Goal: Book appointment/travel/reservation

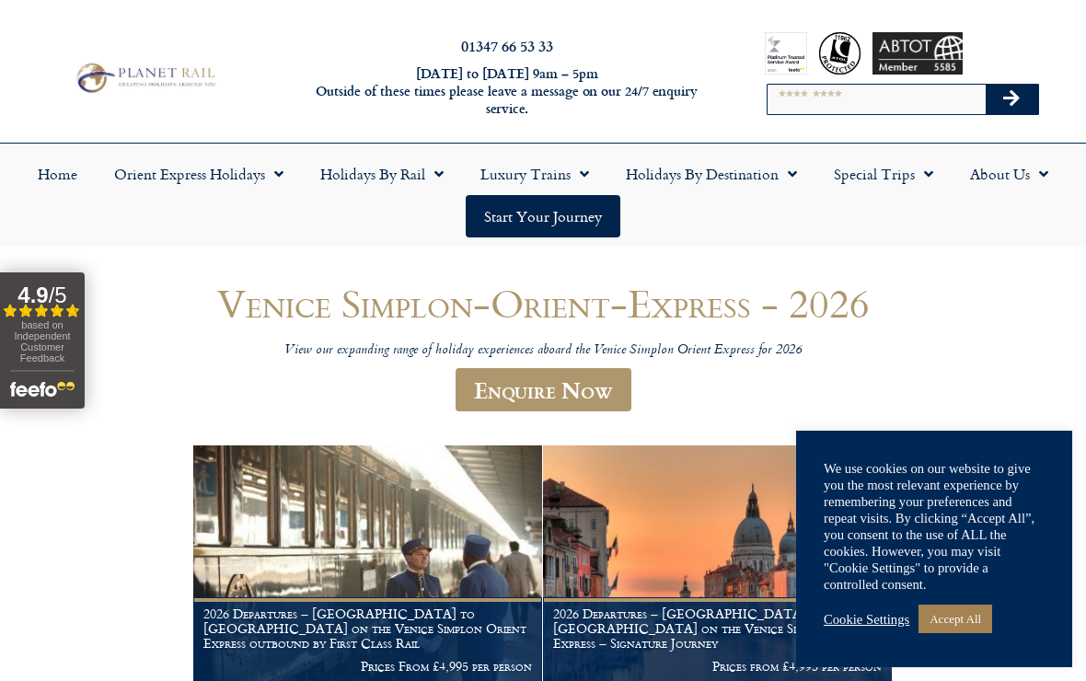
click at [974, 630] on link "Accept All" at bounding box center [955, 619] width 74 height 29
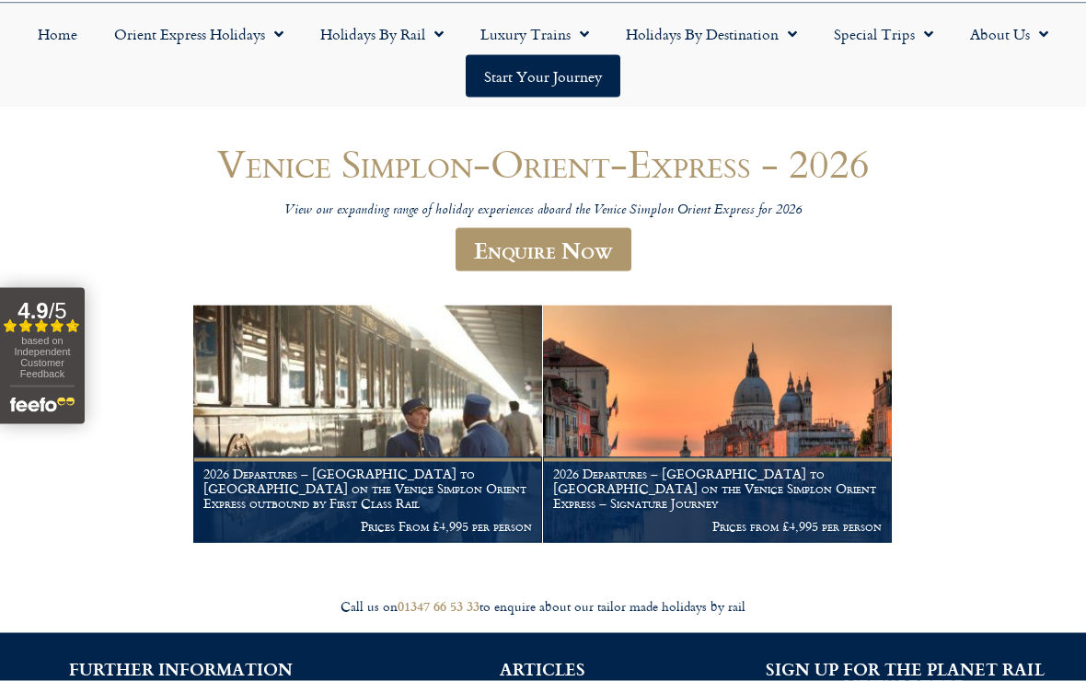
scroll to position [141, 0]
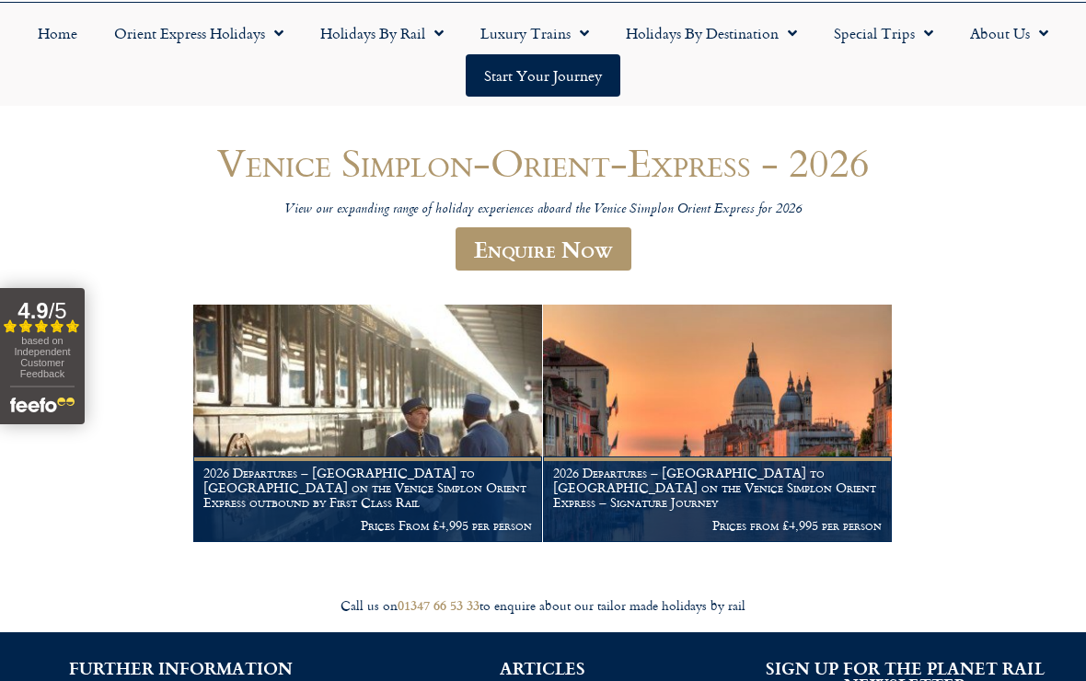
click at [592, 260] on link "Enquire Now" at bounding box center [544, 248] width 176 height 43
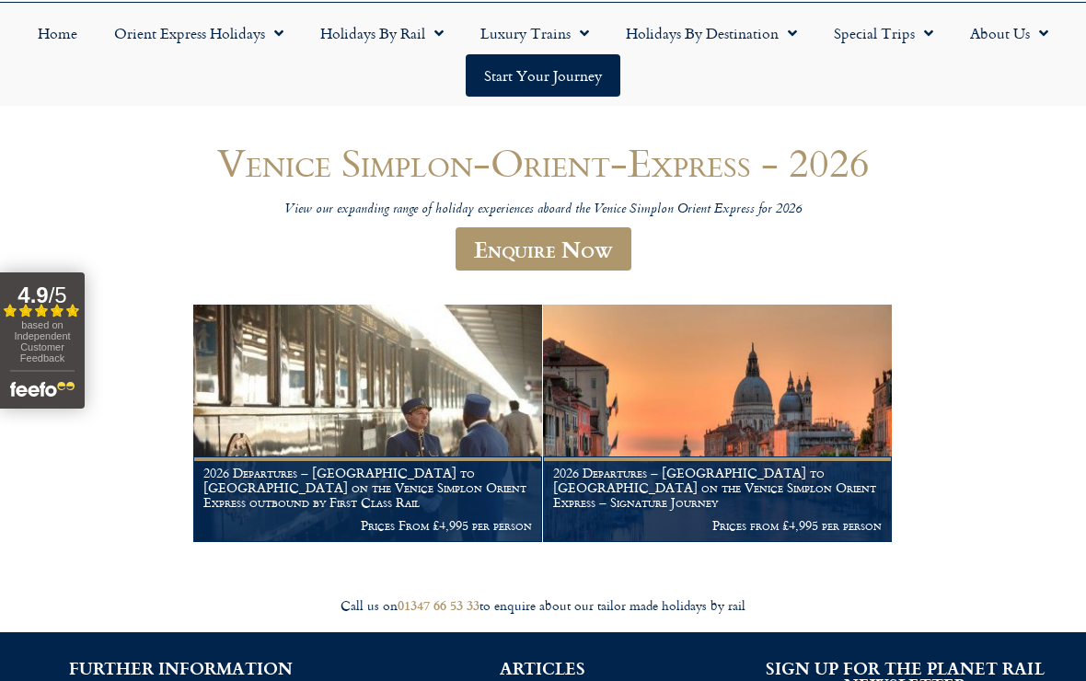
scroll to position [172, 0]
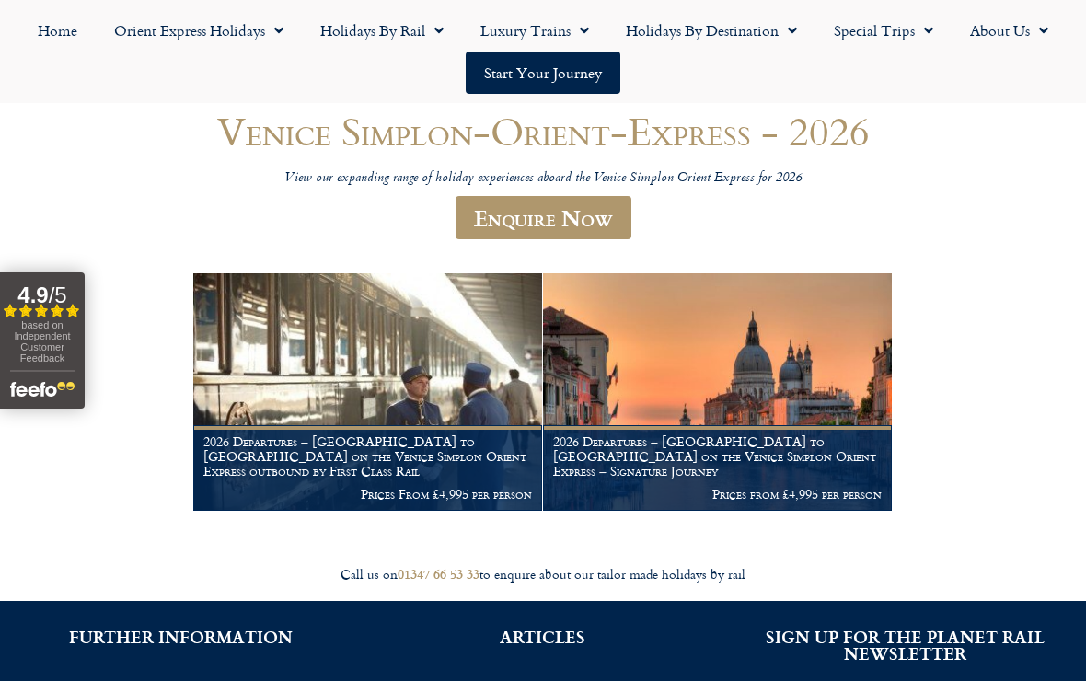
click at [225, 32] on link "Orient Express Holidays" at bounding box center [199, 30] width 206 height 42
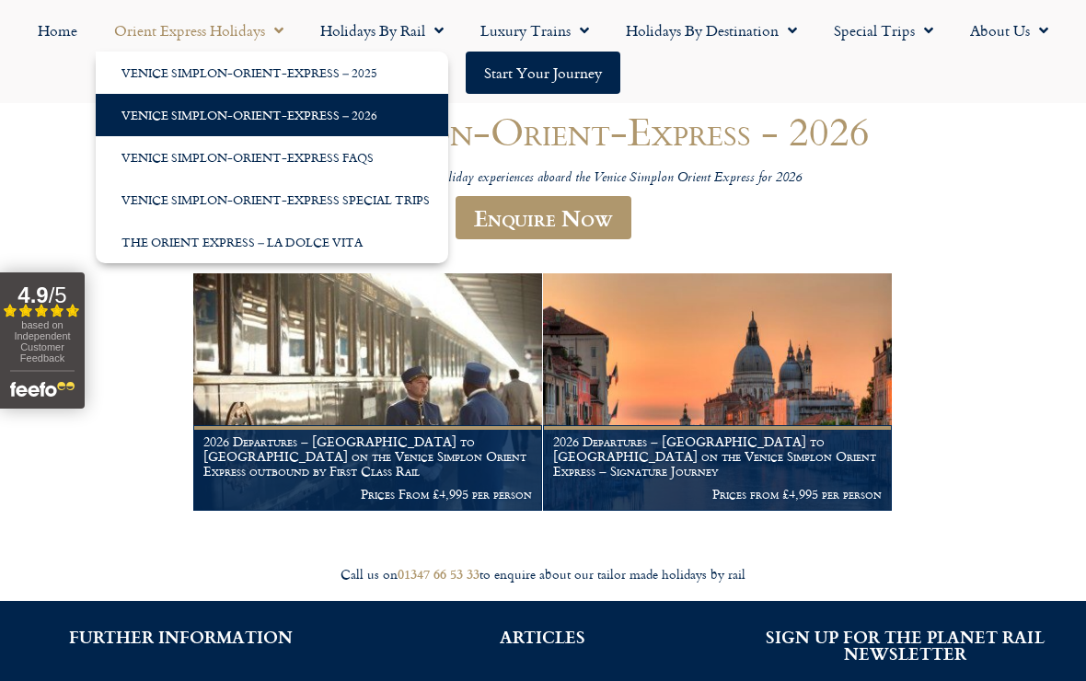
click at [899, 38] on link "Special Trips" at bounding box center [883, 30] width 136 height 42
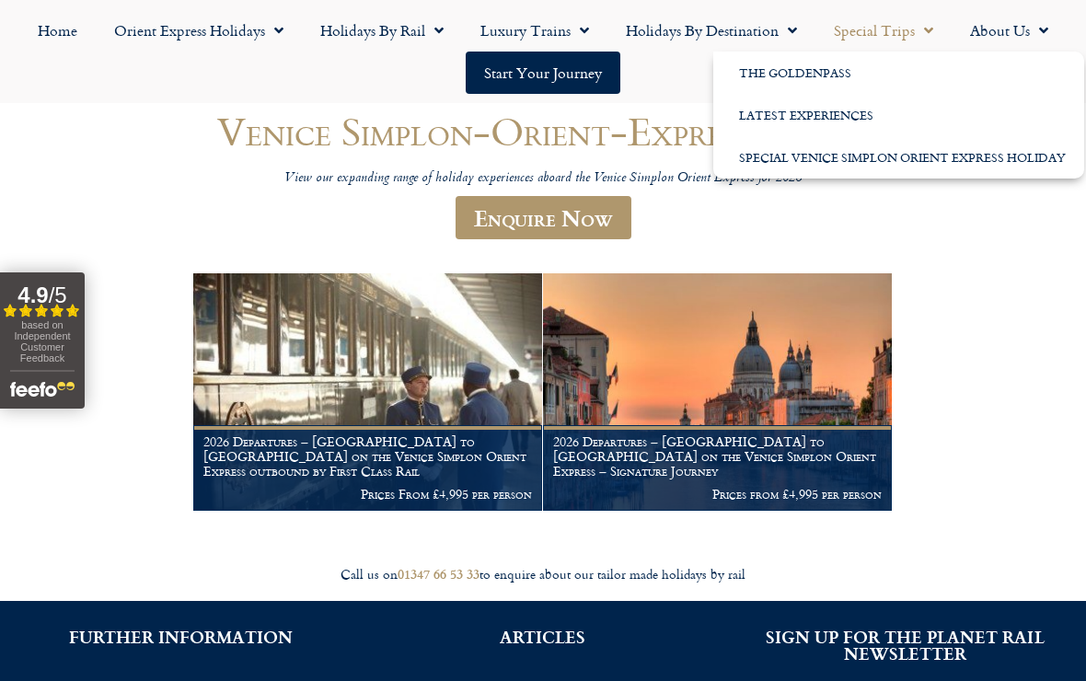
click at [884, 159] on link "Special Venice Simplon Orient Express Holiday" at bounding box center [898, 157] width 371 height 42
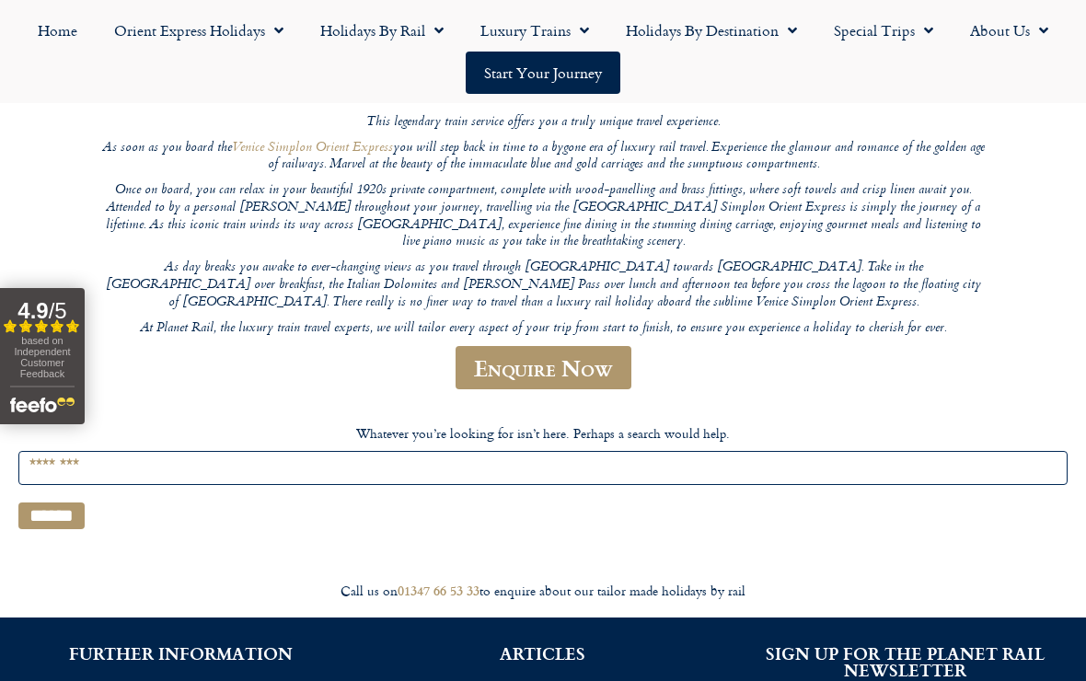
scroll to position [295, 0]
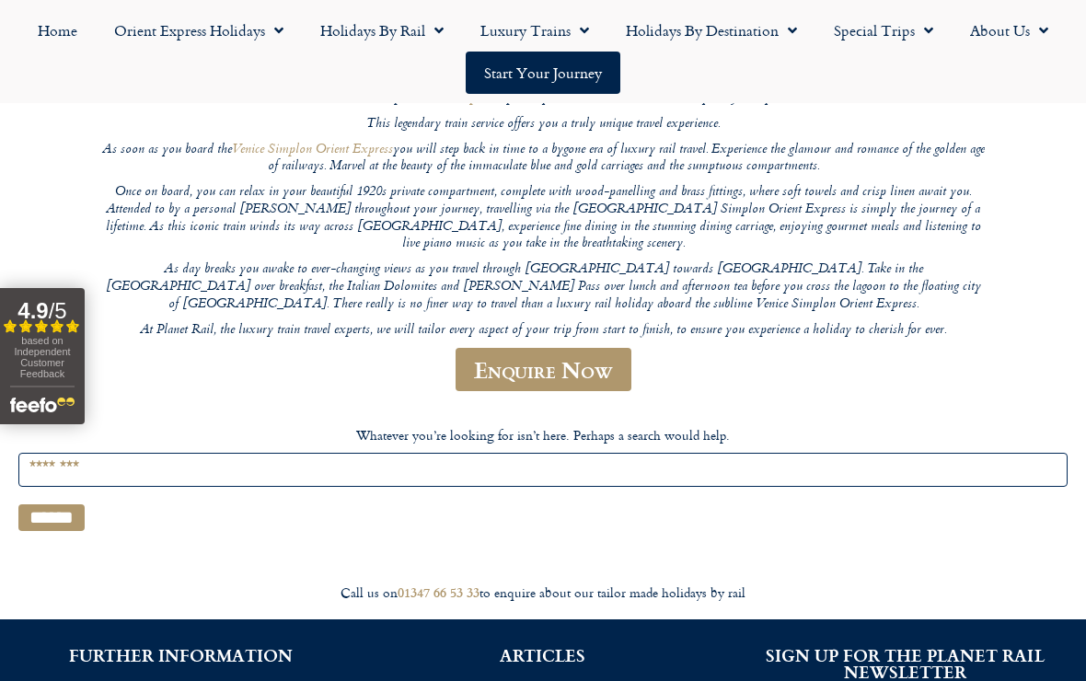
click at [534, 349] on link "Enquire Now" at bounding box center [544, 369] width 176 height 43
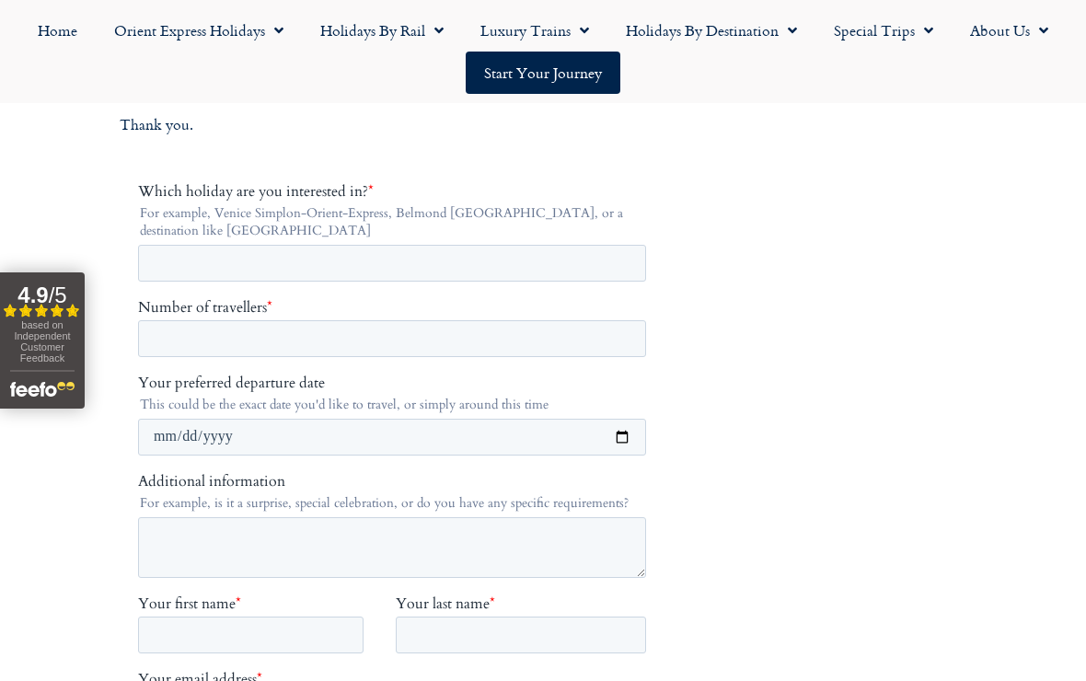
scroll to position [336, 0]
click at [587, 40] on span "Menu" at bounding box center [580, 30] width 18 height 33
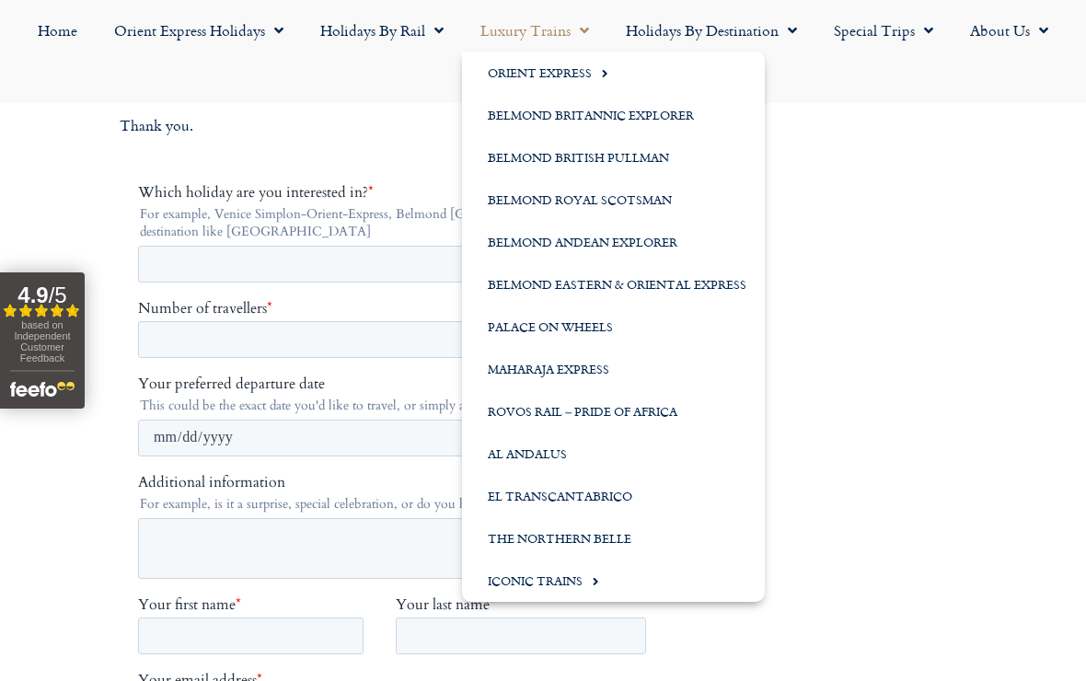
click at [606, 164] on link "Belmond British Pullman" at bounding box center [613, 157] width 303 height 42
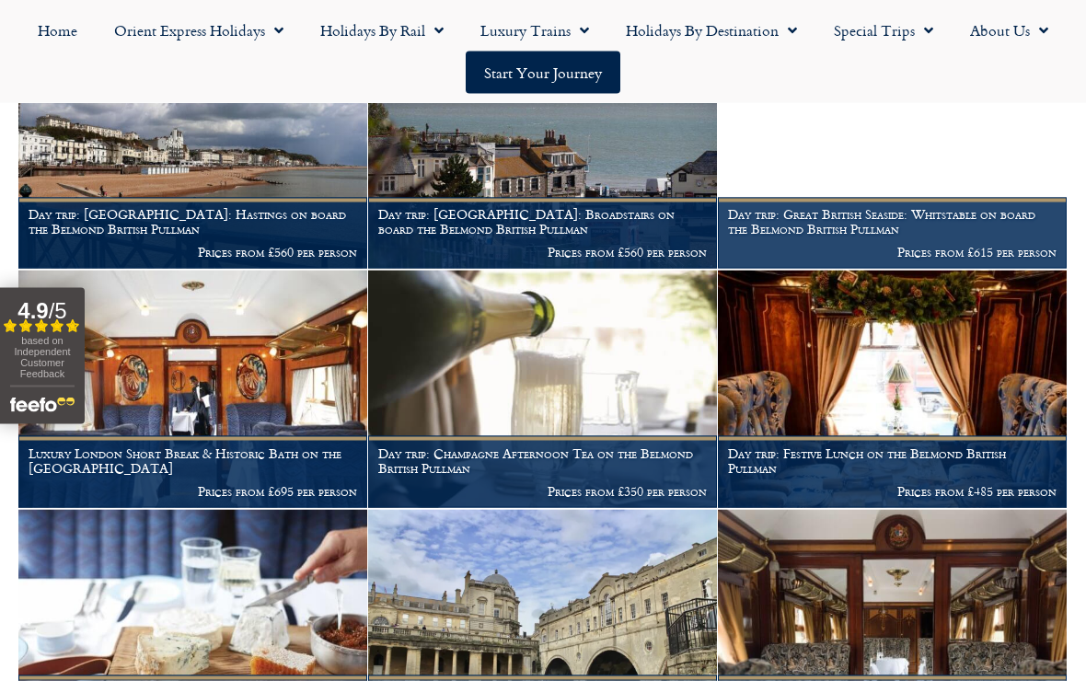
scroll to position [681, 0]
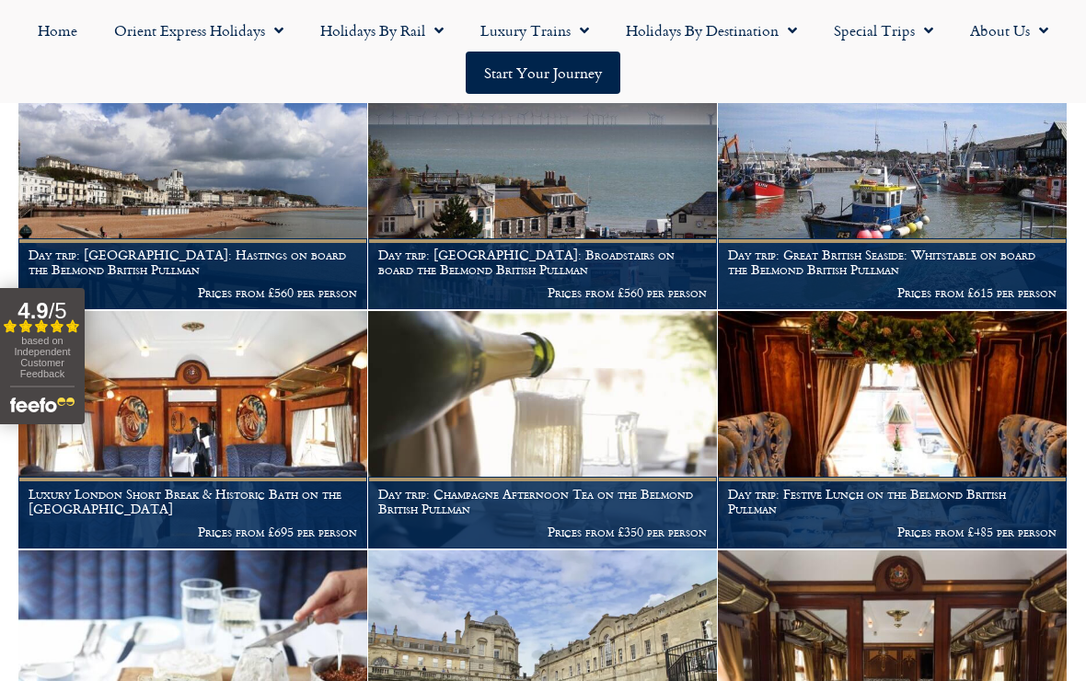
click at [192, 502] on h1 "Luxury London Short Break & Historic Bath on the [GEOGRAPHIC_DATA]" at bounding box center [193, 501] width 329 height 29
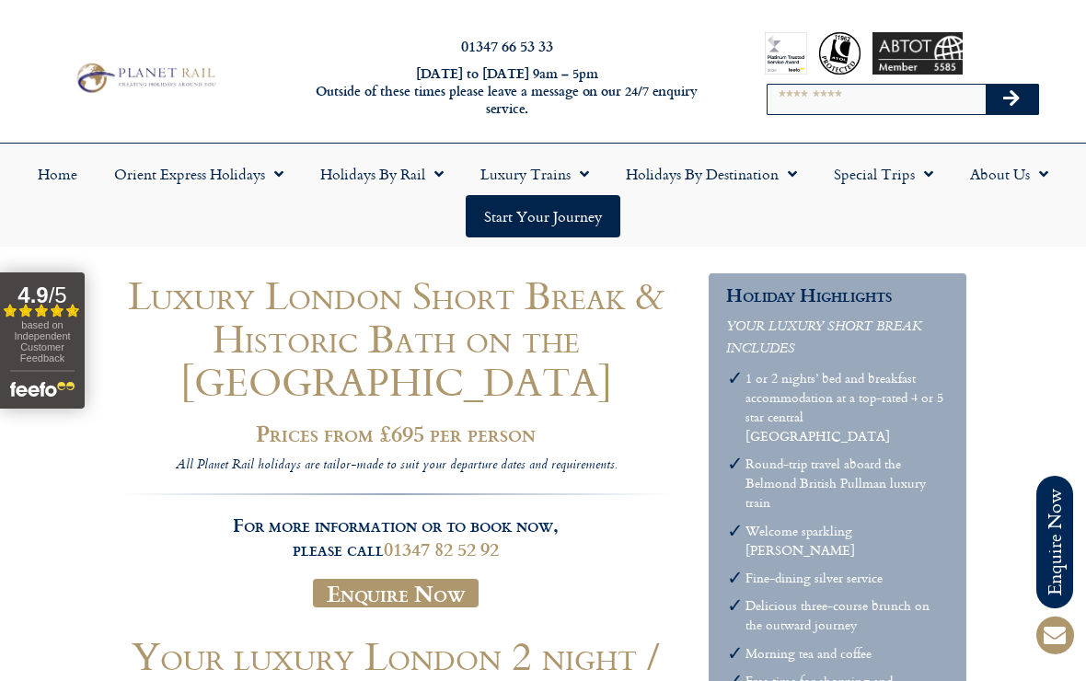
click at [581, 181] on span "Menu" at bounding box center [580, 173] width 18 height 33
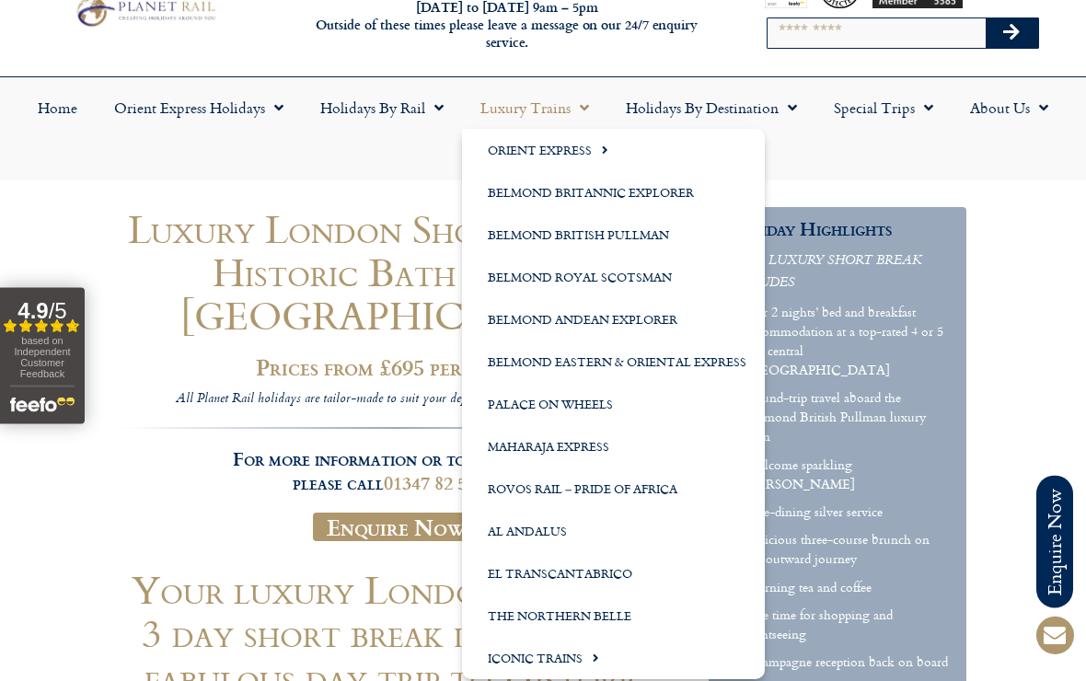
scroll to position [66, 0]
click at [589, 408] on link "Palace on Wheels" at bounding box center [613, 404] width 303 height 42
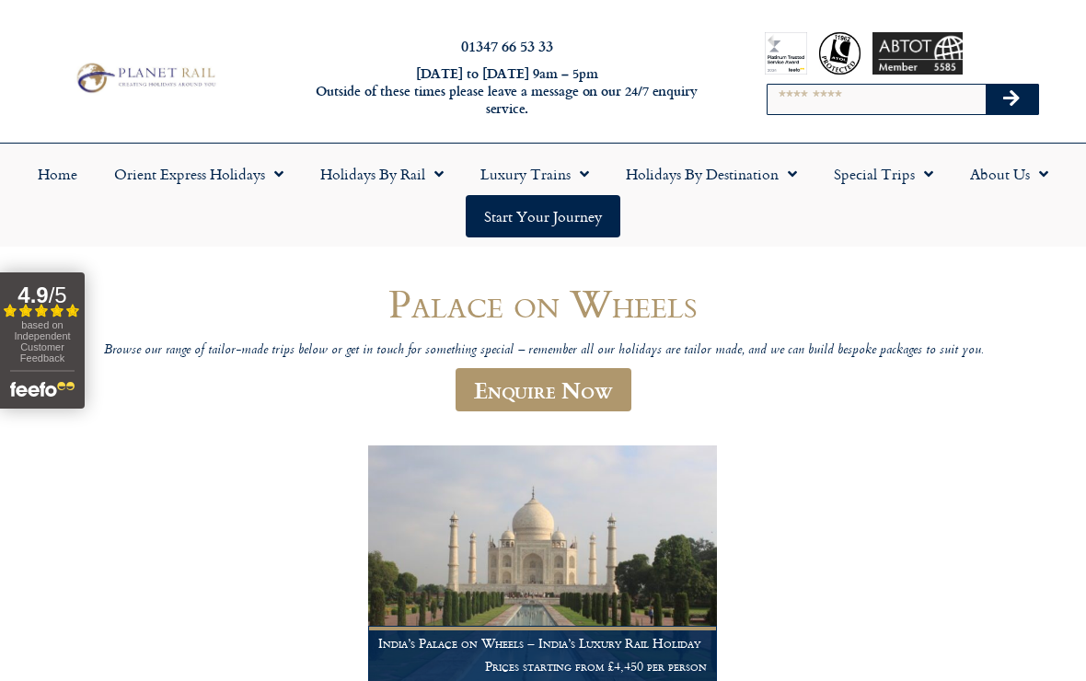
click at [485, 124] on div "01347 66 53 33 Monday to Friday 9am – 5pm Outside of these times please leave a…" at bounding box center [543, 78] width 1086 height 129
